Goal: Task Accomplishment & Management: Manage account settings

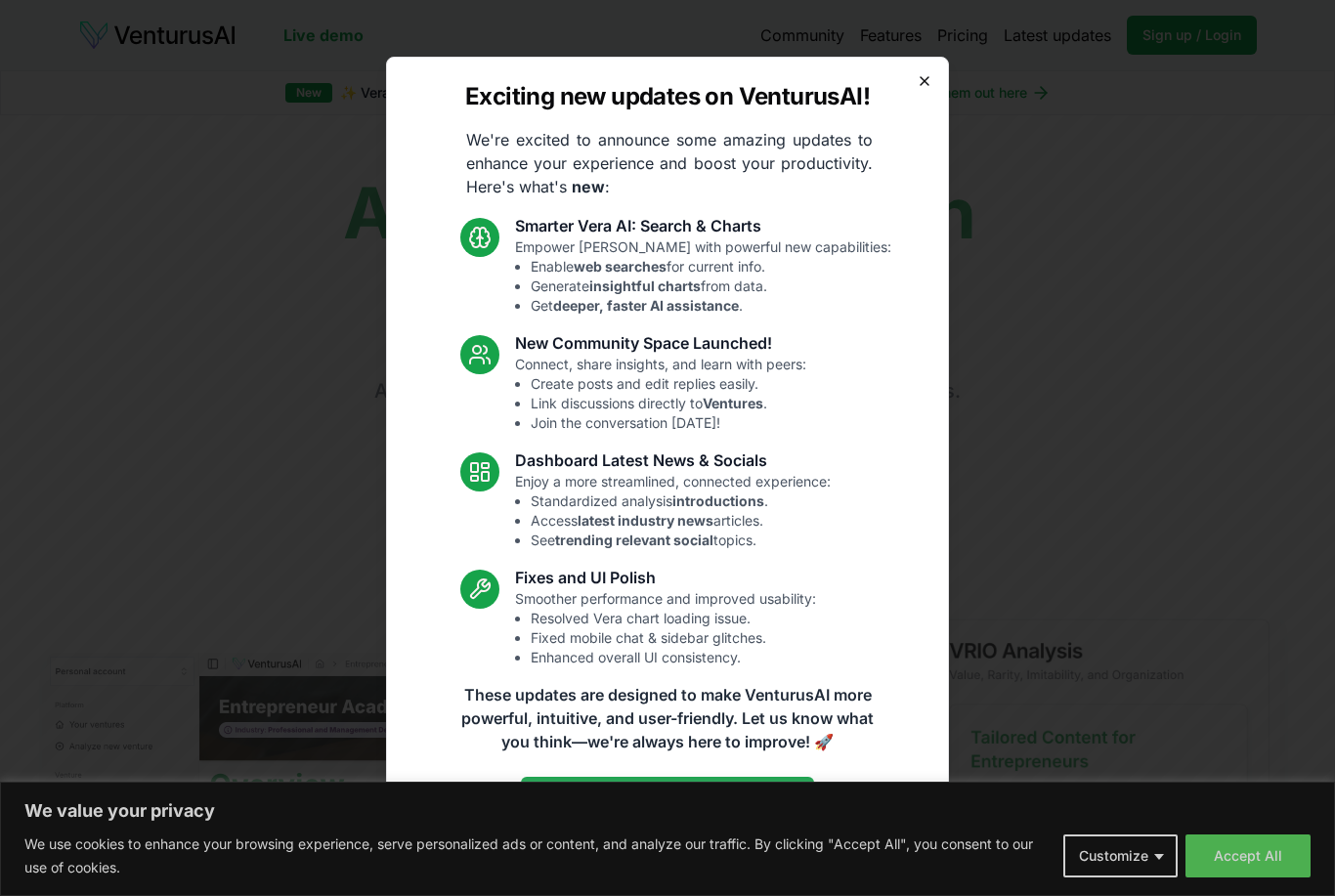
click at [931, 78] on icon "button" at bounding box center [924, 82] width 16 height 16
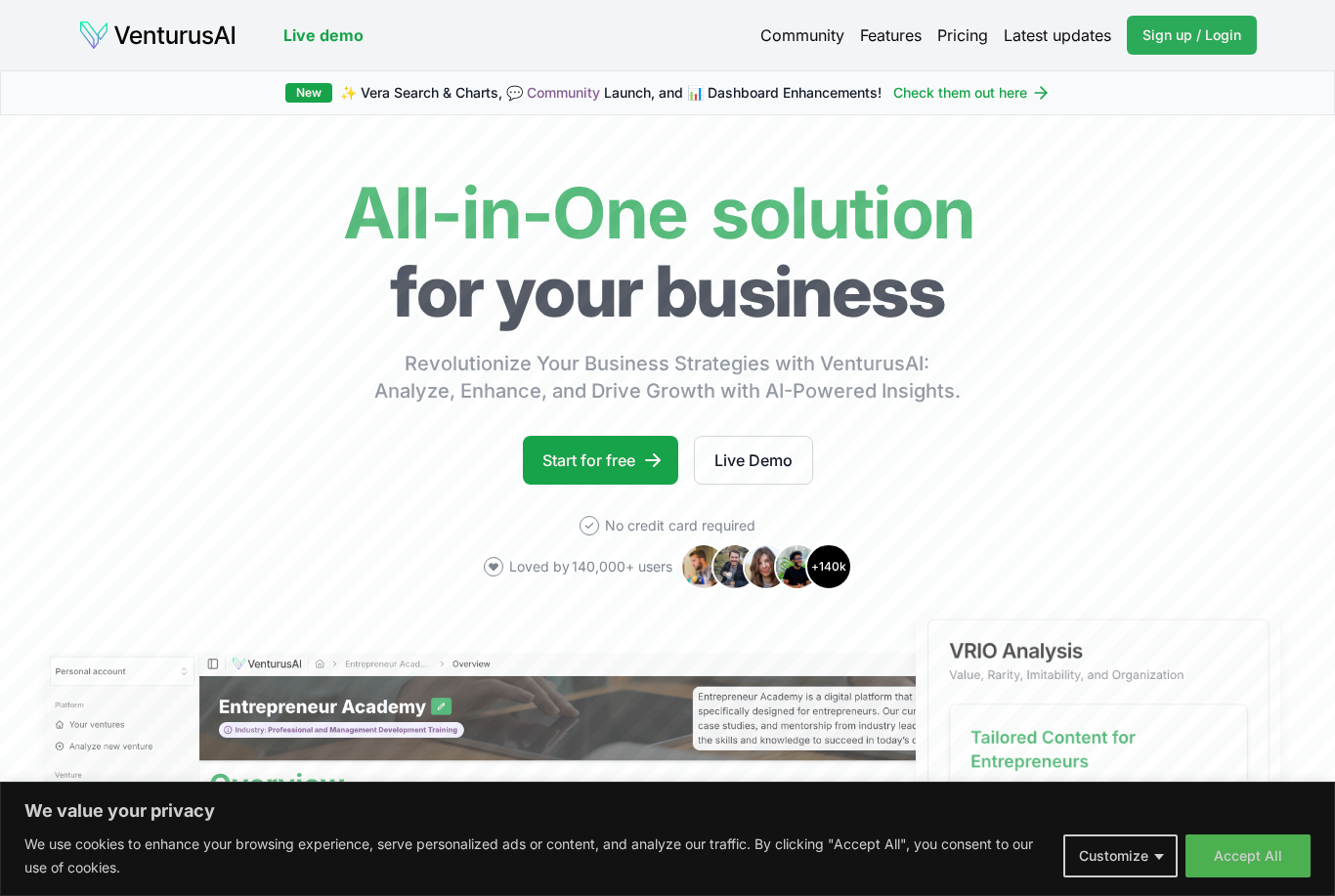
click at [1187, 44] on span "Sign up / Login" at bounding box center [1192, 35] width 98 height 20
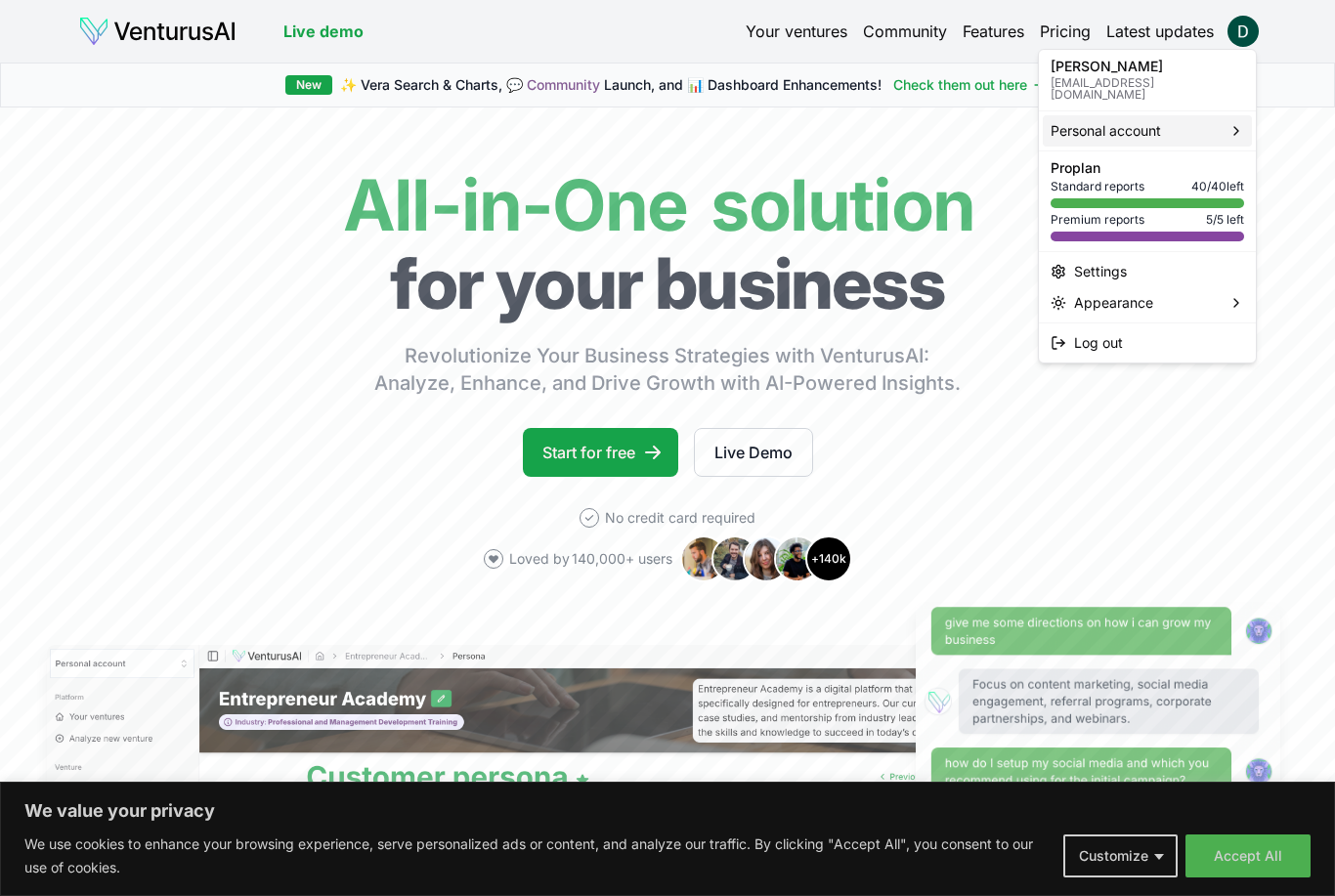
click at [1210, 130] on div "Personal account" at bounding box center [1146, 131] width 209 height 31
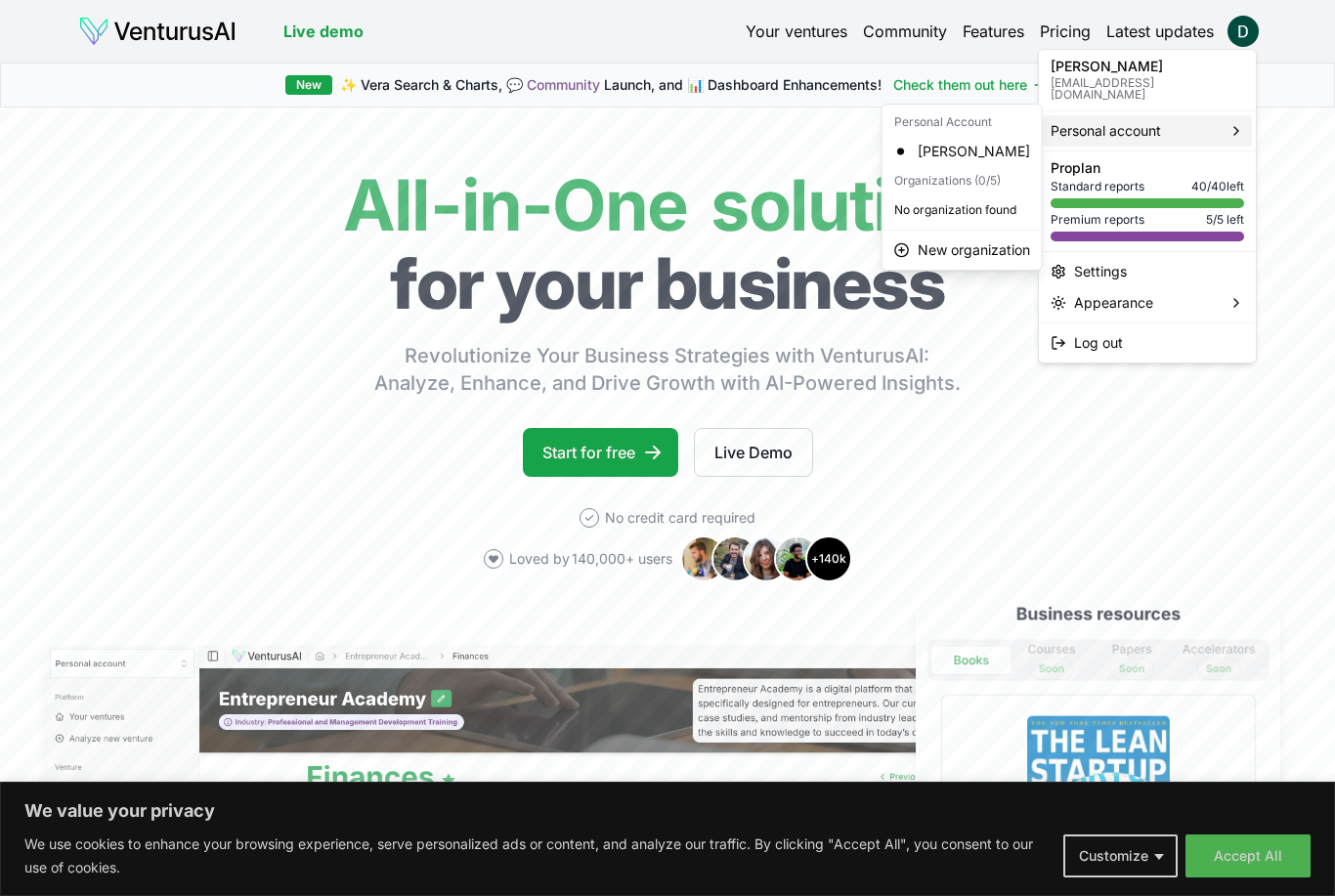
click at [1127, 121] on span "Personal account" at bounding box center [1105, 131] width 110 height 20
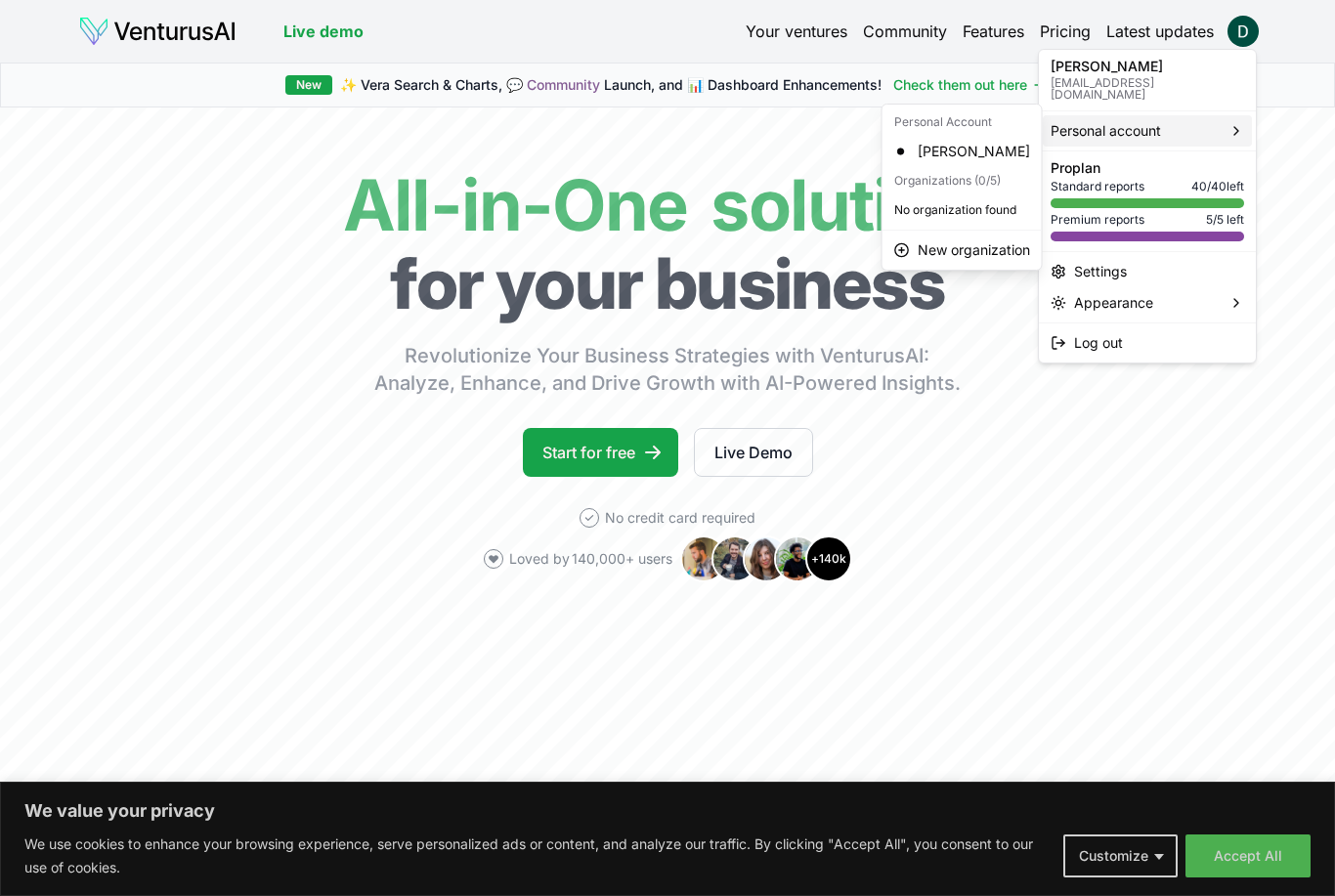
click at [1113, 79] on p "[EMAIL_ADDRESS][DOMAIN_NAME]" at bounding box center [1146, 89] width 194 height 24
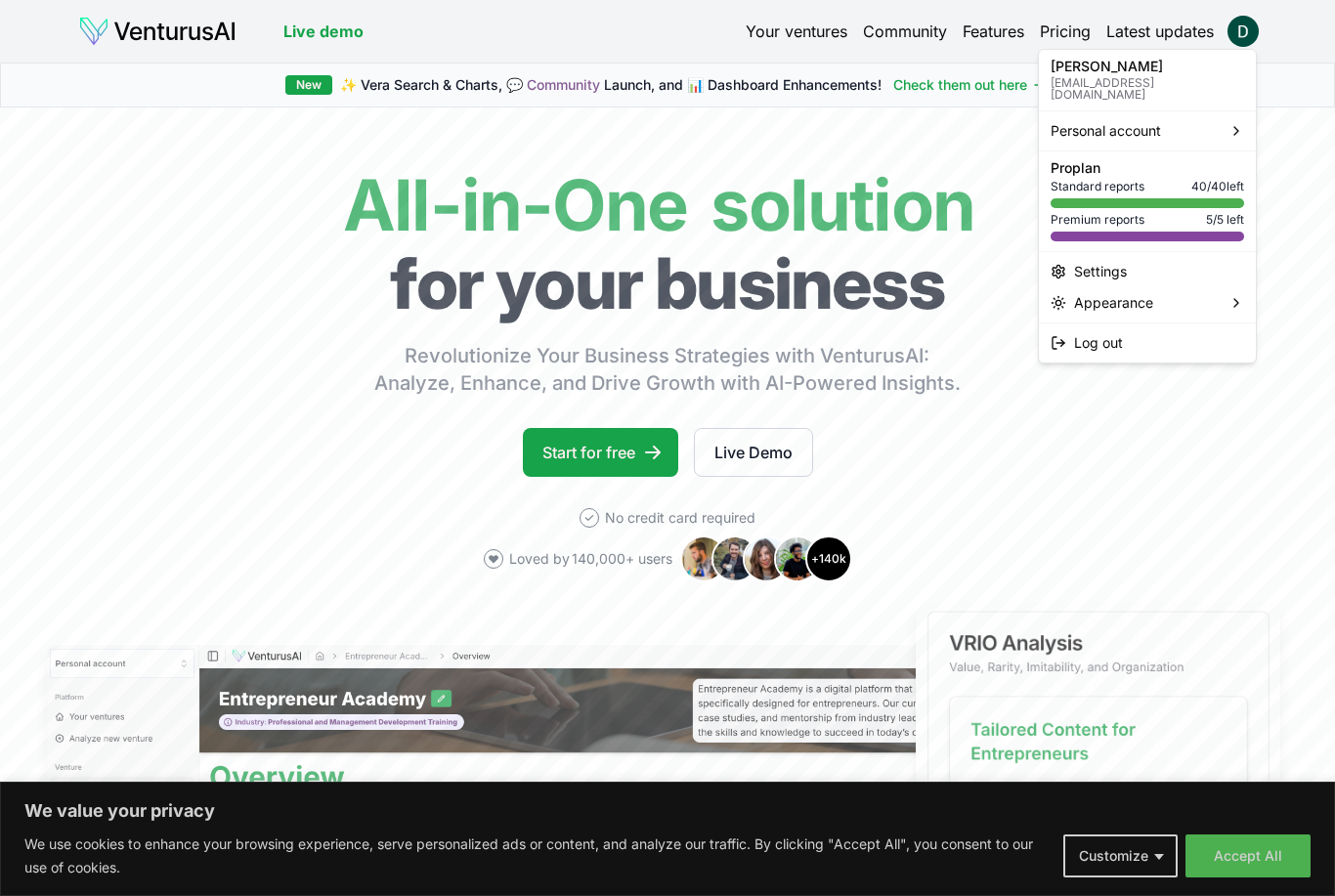
click at [1242, 31] on html "We value your privacy We use cookies to enhance your browsing experience, serve…" at bounding box center [667, 448] width 1335 height 896
click at [1134, 121] on span "Personal account" at bounding box center [1105, 131] width 110 height 20
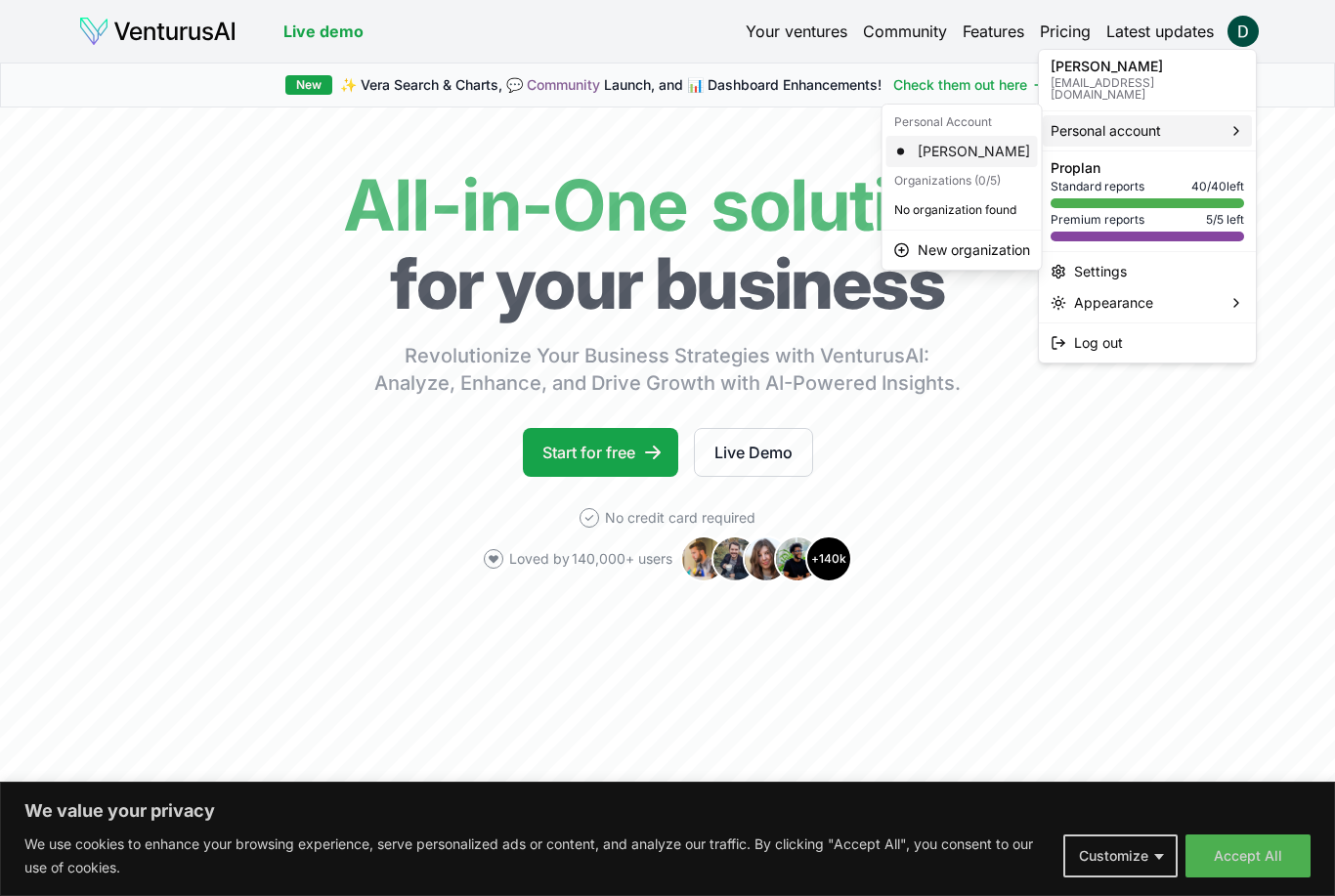
click at [959, 156] on div "[PERSON_NAME]" at bounding box center [962, 151] width 151 height 31
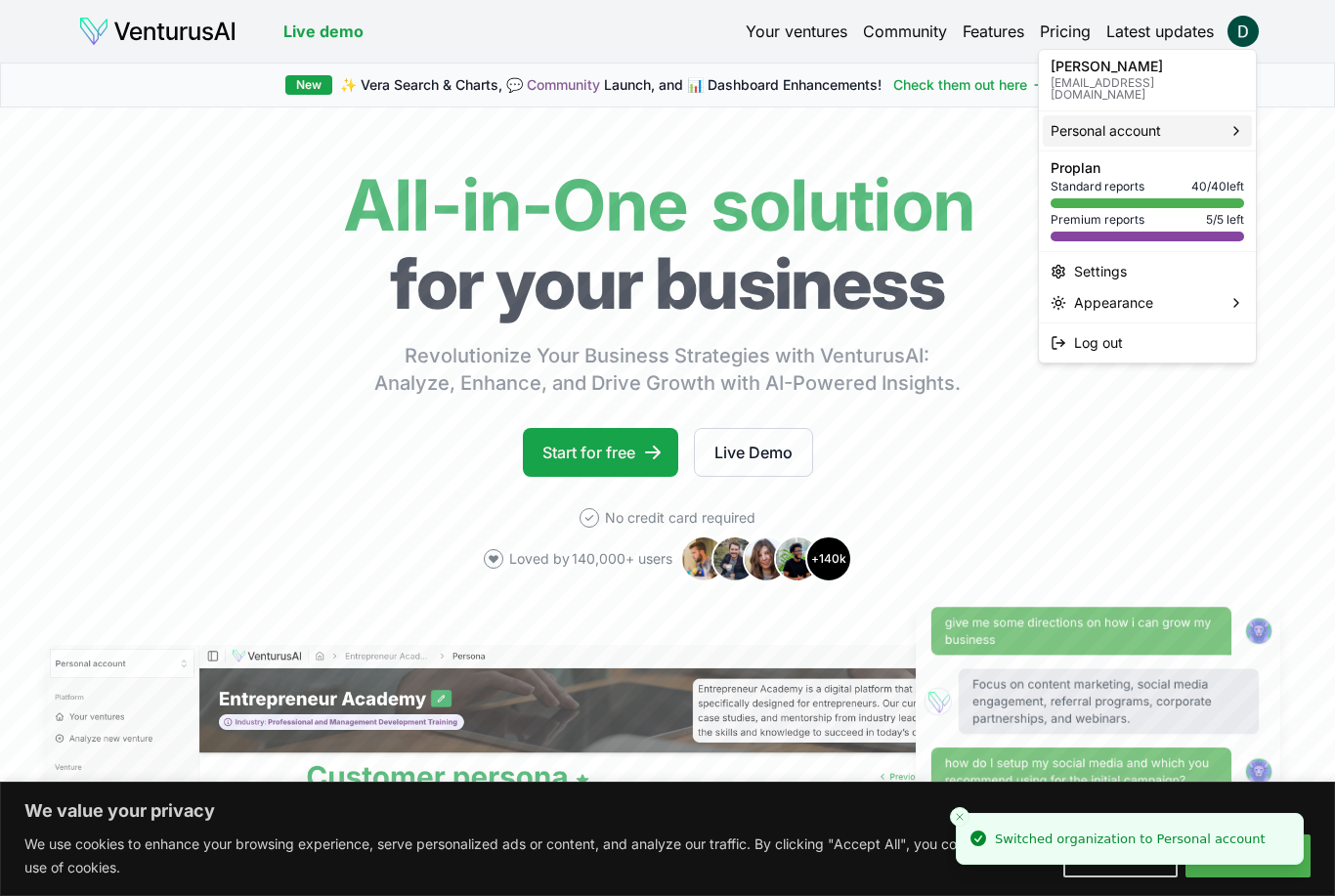
click at [1214, 125] on div "Personal account" at bounding box center [1146, 131] width 209 height 31
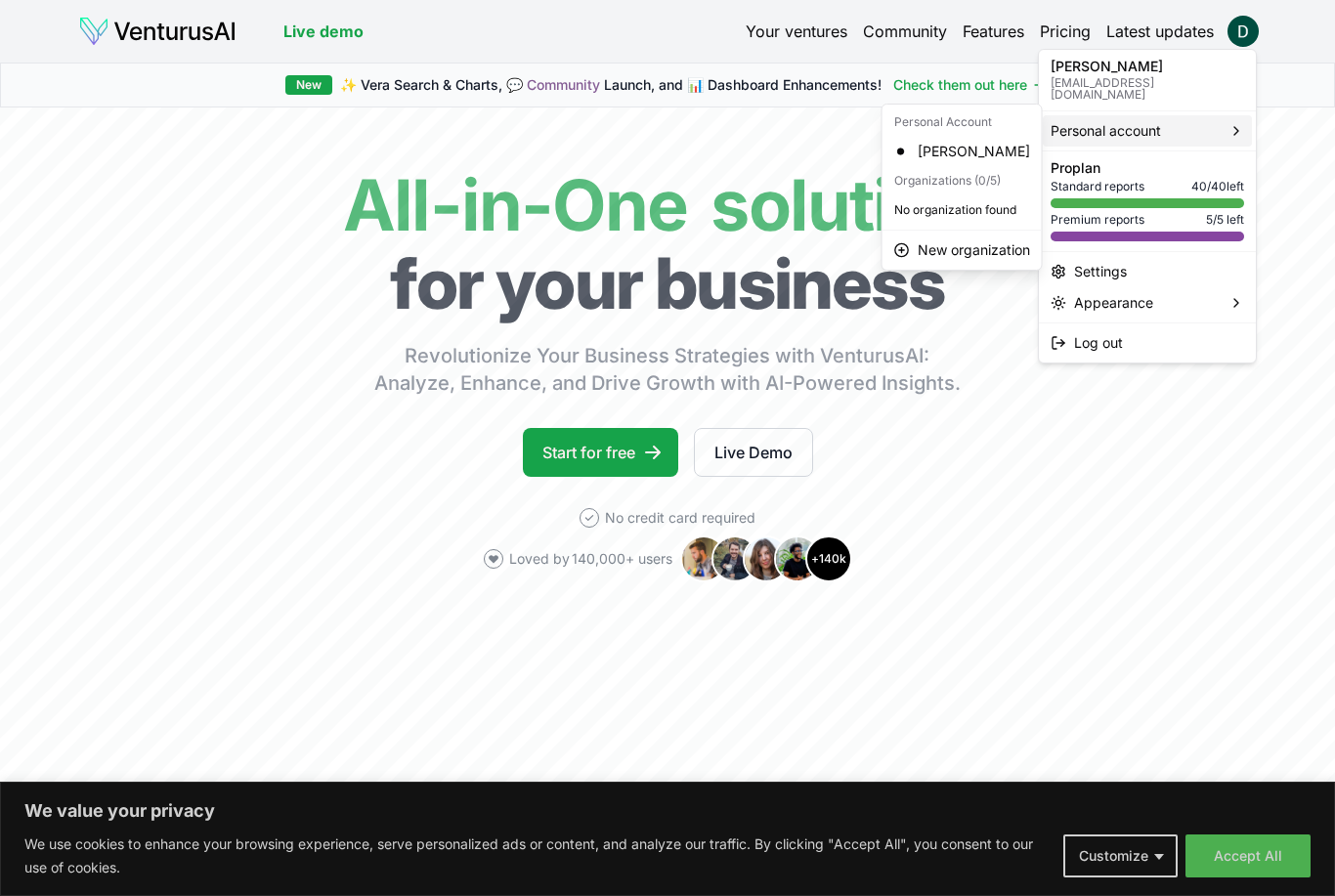
click at [1184, 179] on div "Standard reports 40 / 40 left" at bounding box center [1146, 187] width 194 height 16
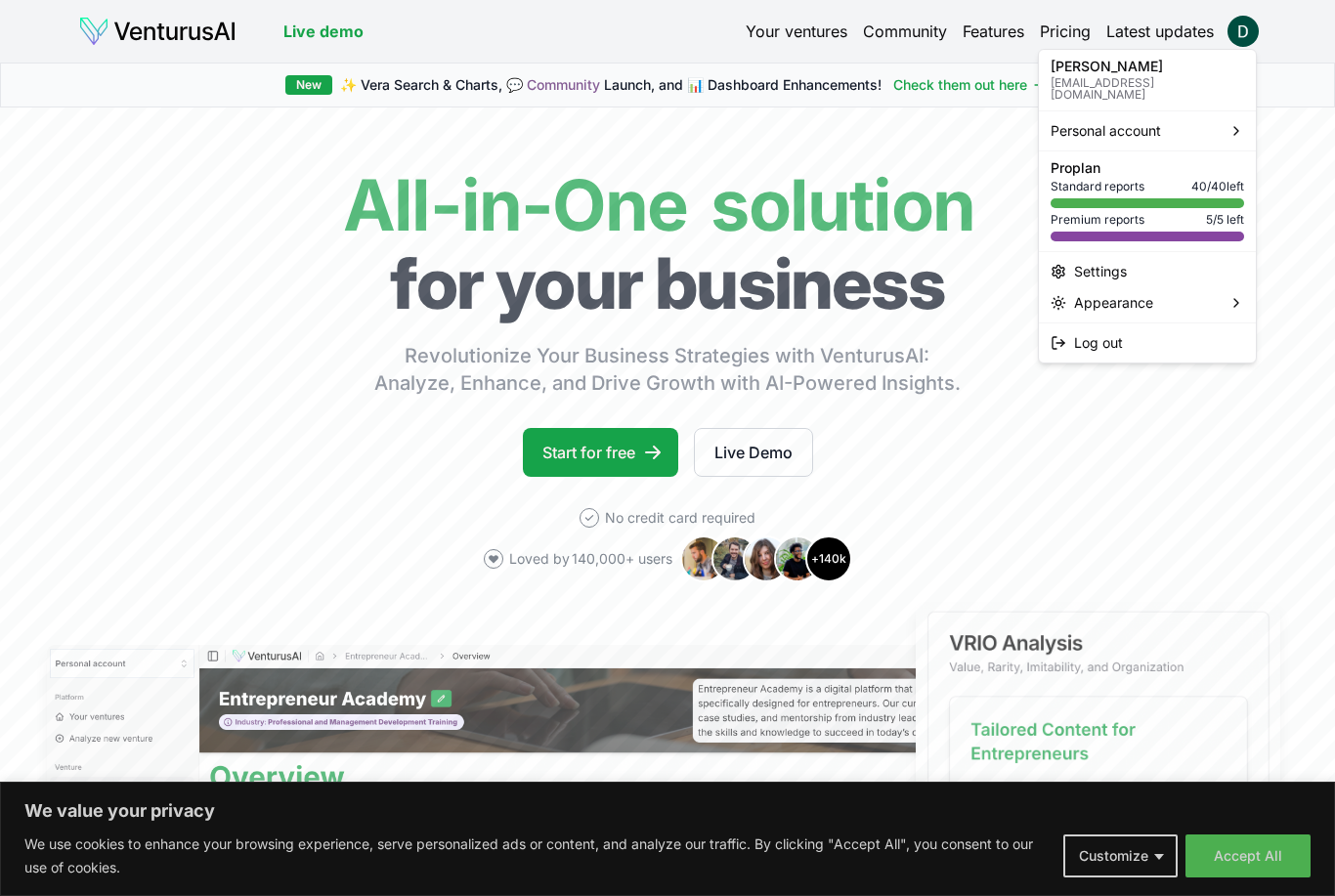
click at [1114, 179] on span "Standard reports" at bounding box center [1096, 187] width 93 height 16
click at [1192, 179] on span "40 / 40 left" at bounding box center [1218, 187] width 53 height 16
click at [1115, 72] on p "[PERSON_NAME]" at bounding box center [1146, 67] width 194 height 14
click at [1106, 262] on div "Settings" at bounding box center [1146, 272] width 209 height 31
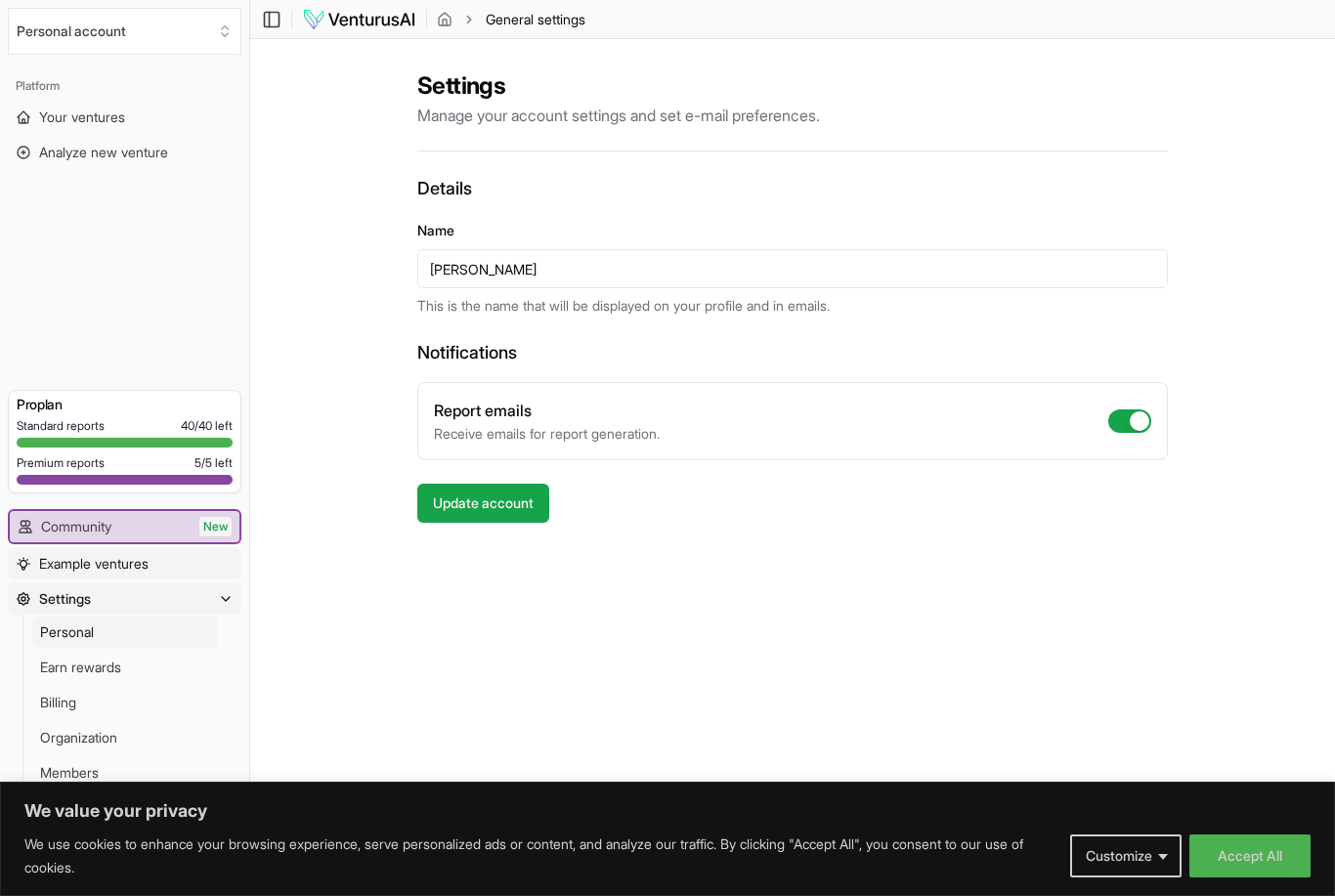
click at [140, 569] on span "Example ventures" at bounding box center [93, 564] width 109 height 20
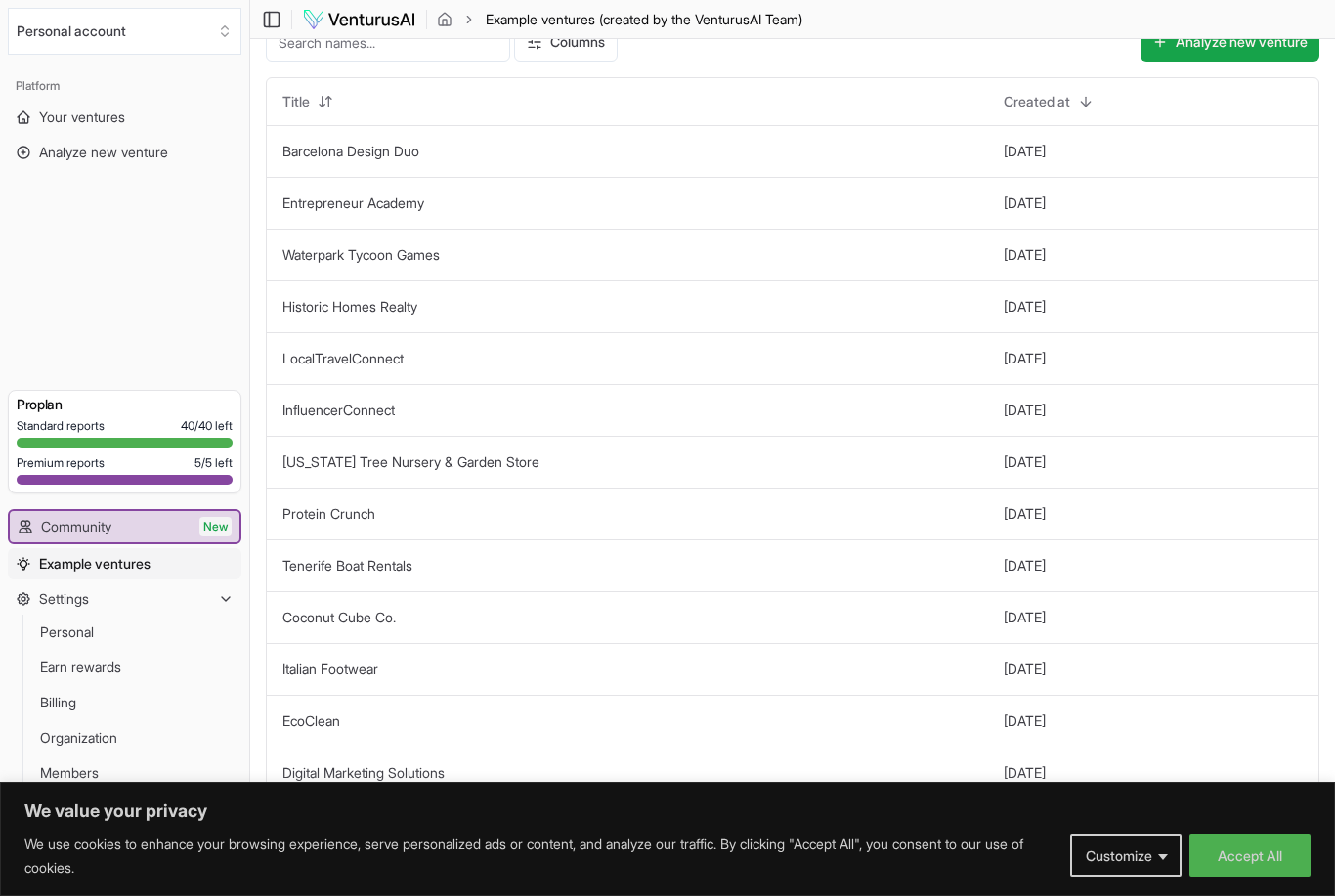
scroll to position [39, 0]
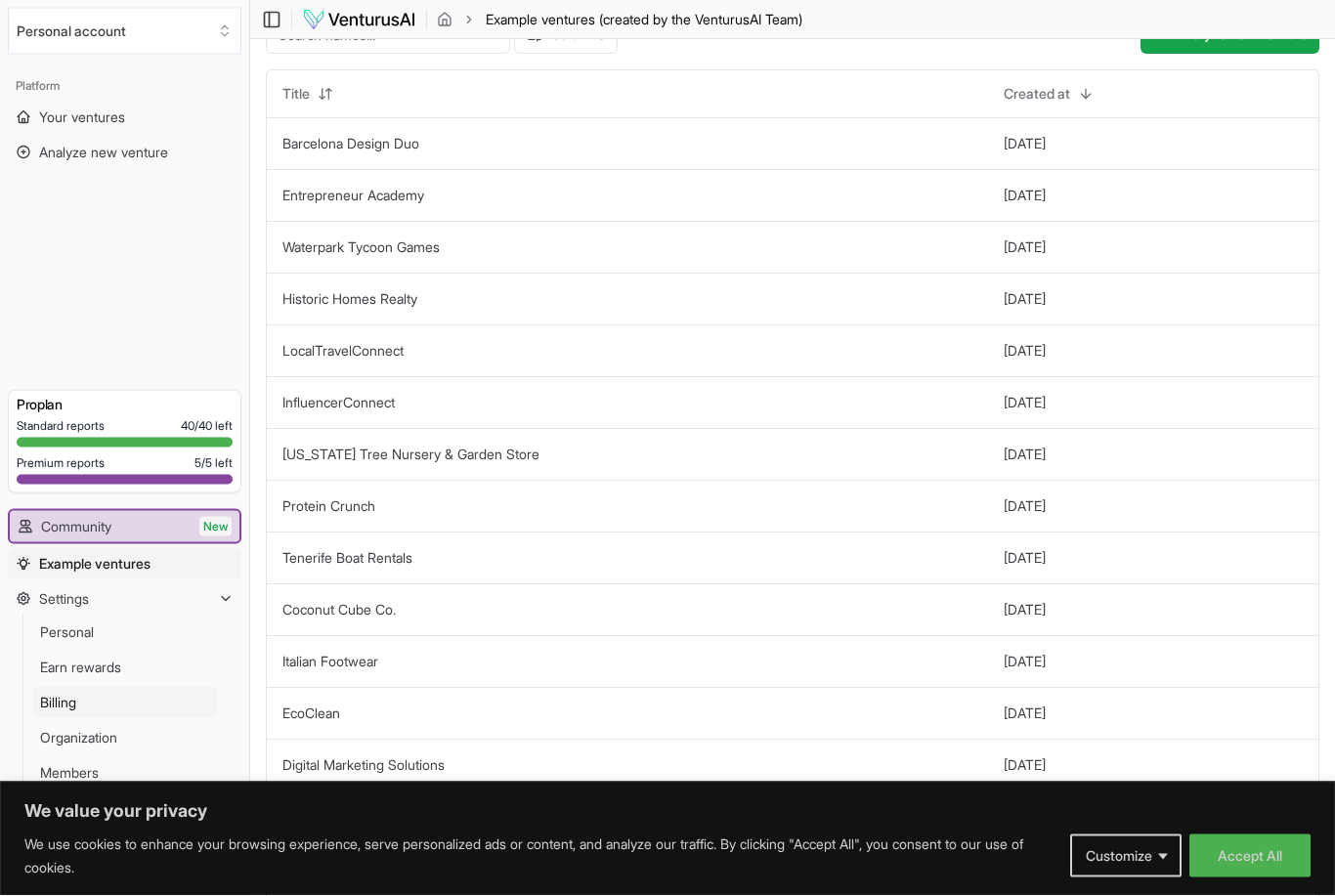
click at [136, 714] on link "Billing" at bounding box center [125, 702] width 186 height 31
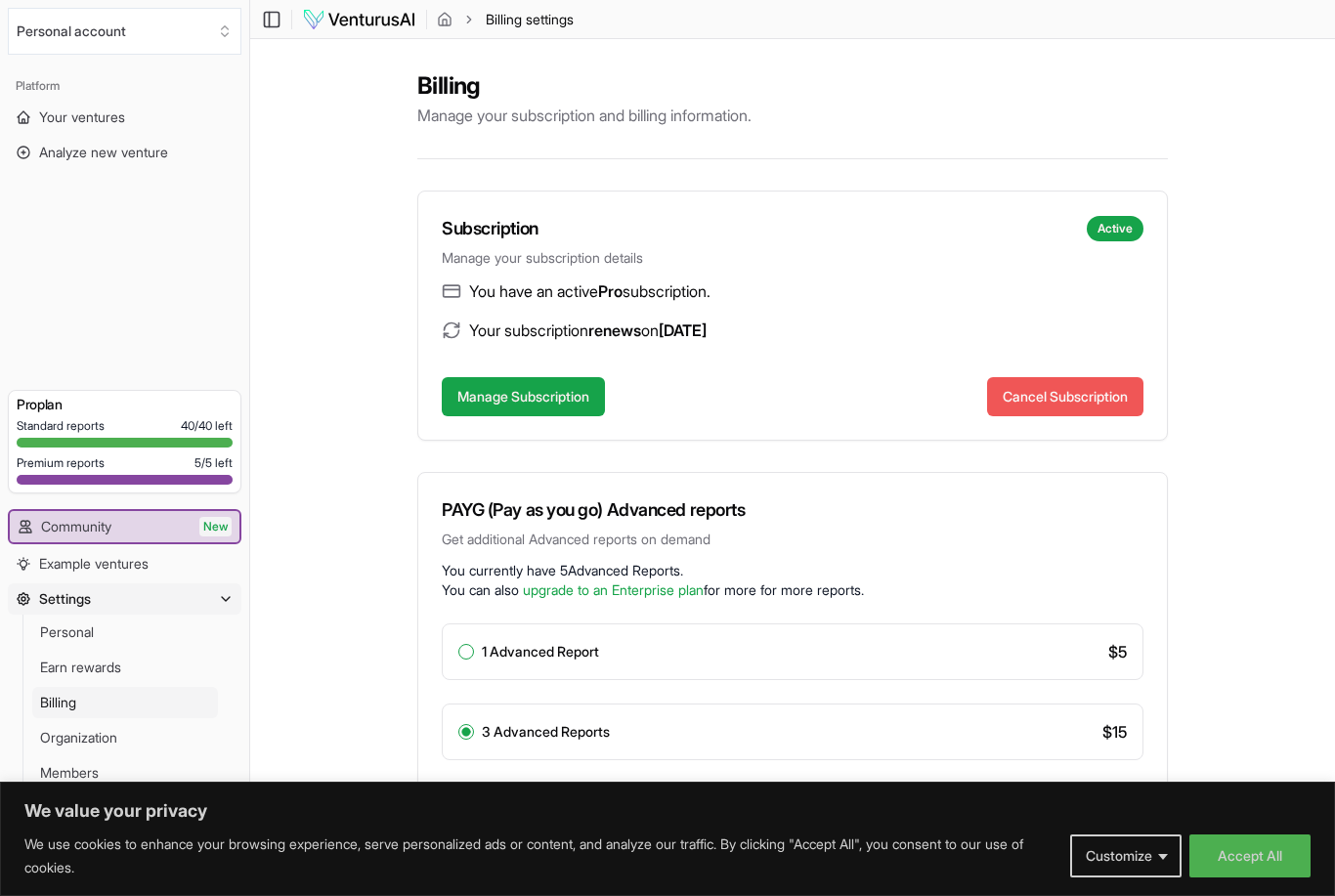
click at [1048, 409] on button "Cancel Subscription" at bounding box center [1065, 397] width 156 height 39
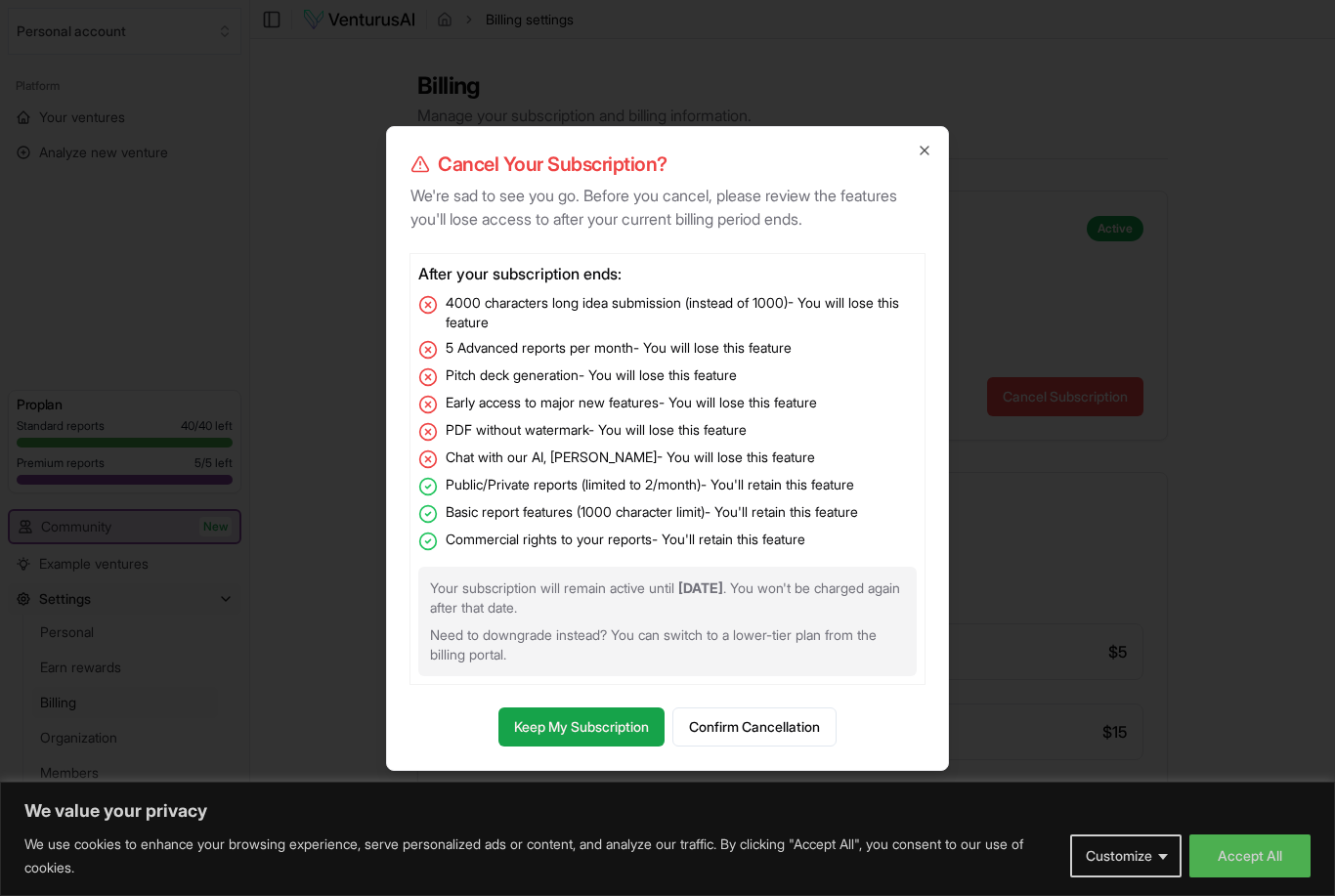
click at [928, 111] on div at bounding box center [667, 448] width 1335 height 896
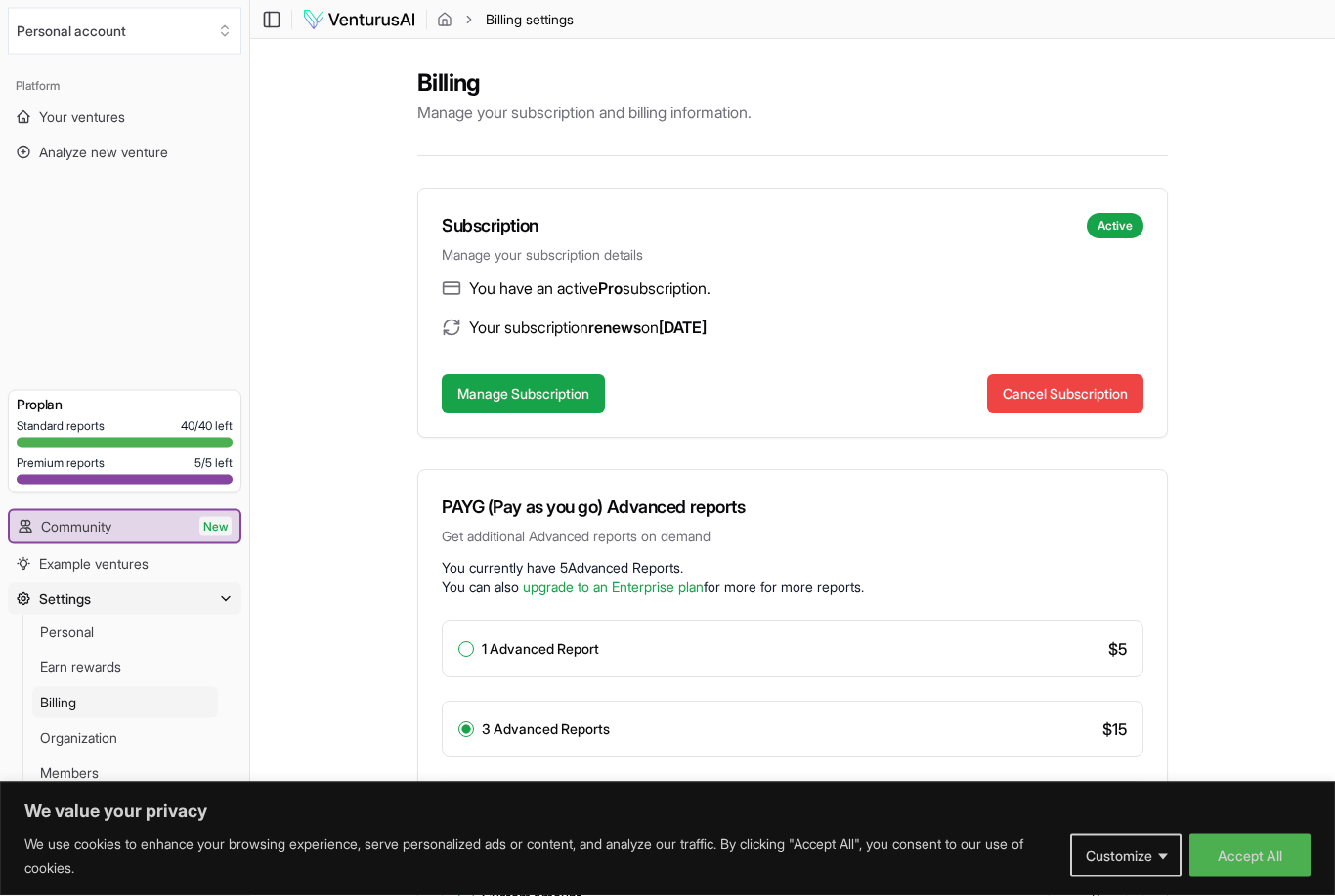
scroll to position [4, 0]
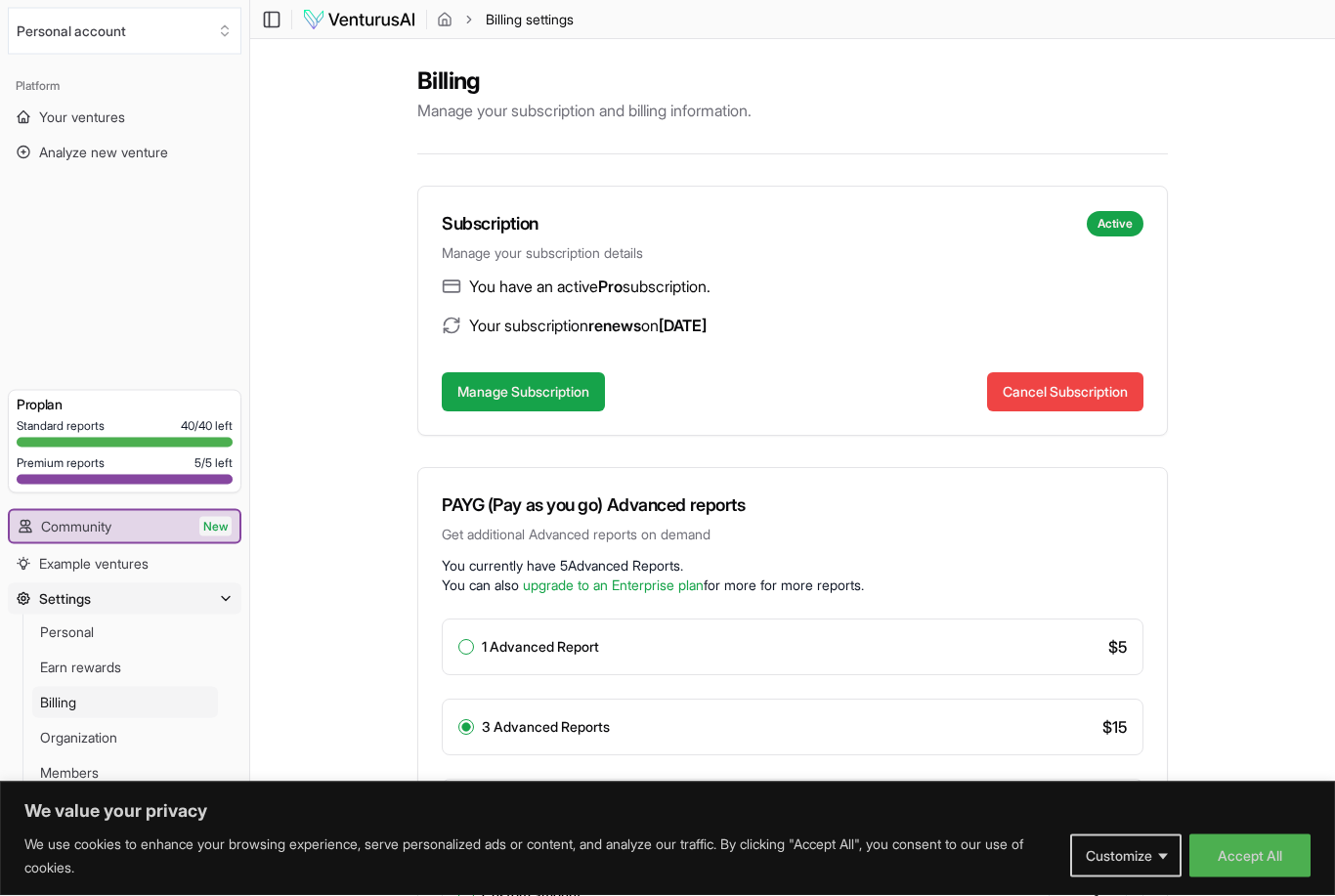
click at [990, 666] on div "1 Advanced Report $ 5" at bounding box center [793, 648] width 701 height 57
click at [464, 650] on button "1 Advanced Report" at bounding box center [467, 648] width 16 height 16
radio input "true"
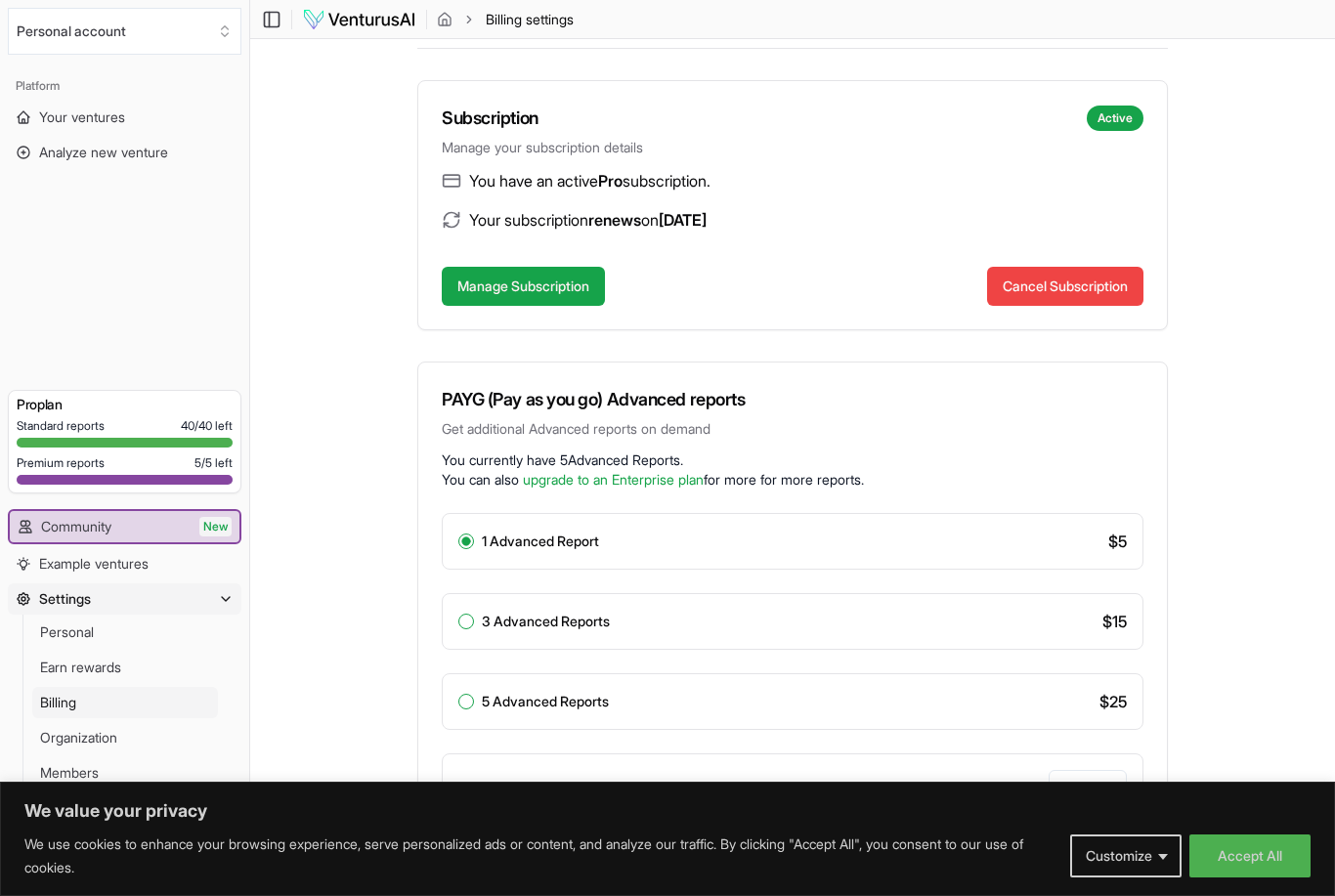
scroll to position [110, 0]
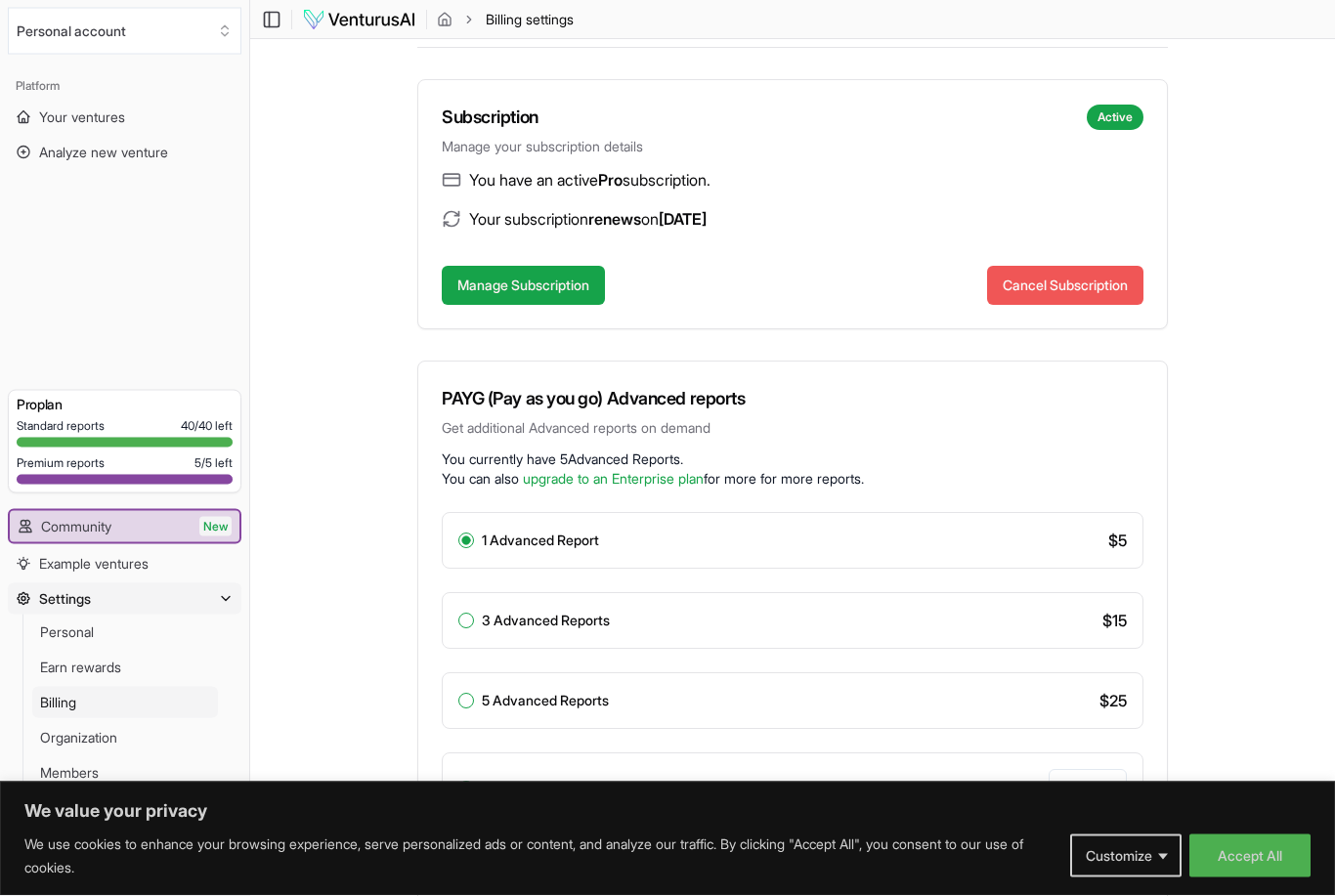
click at [1068, 285] on button "Cancel Subscription" at bounding box center [1065, 287] width 156 height 39
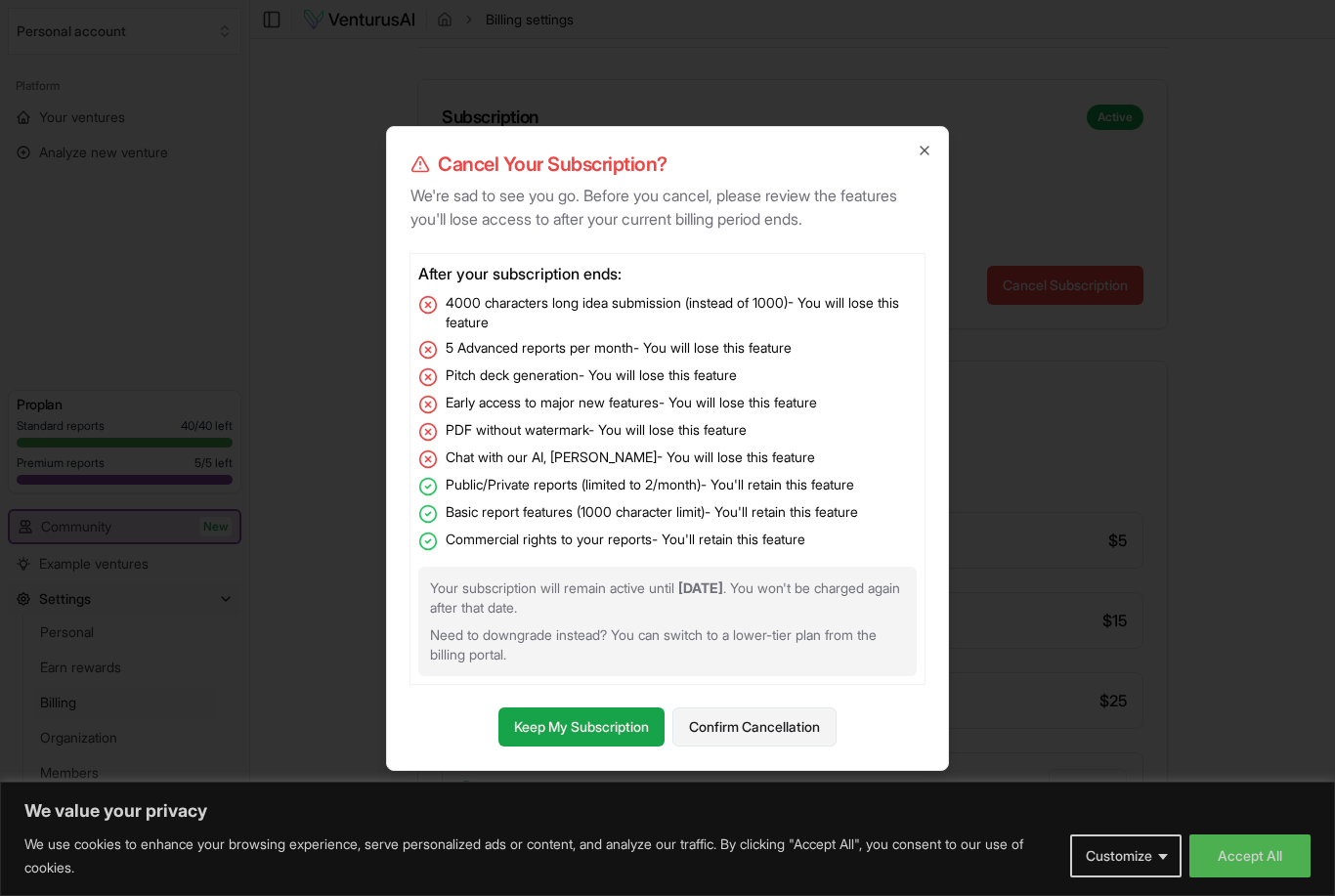
click at [789, 747] on button "Confirm Cancellation" at bounding box center [753, 727] width 164 height 39
